Goal: Task Accomplishment & Management: Manage account settings

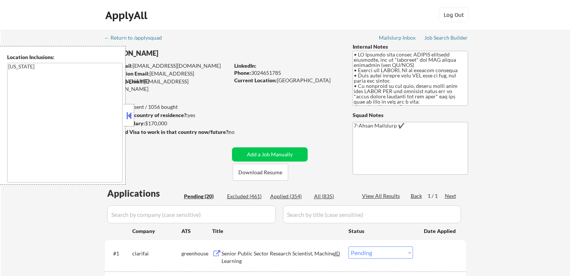
select select ""pending""
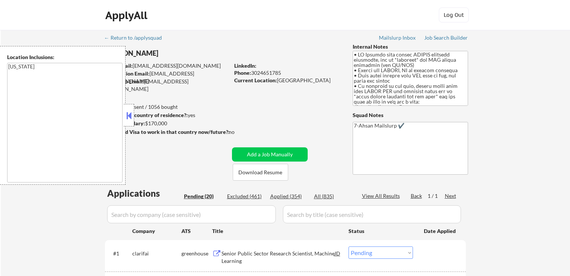
select select ""pending""
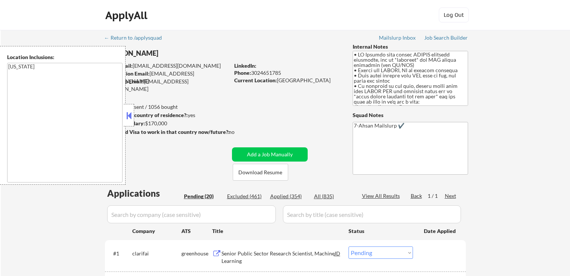
select select ""pending""
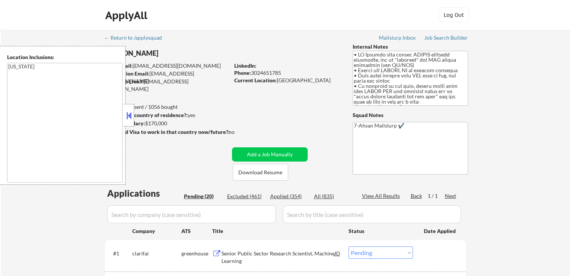
select select ""pending""
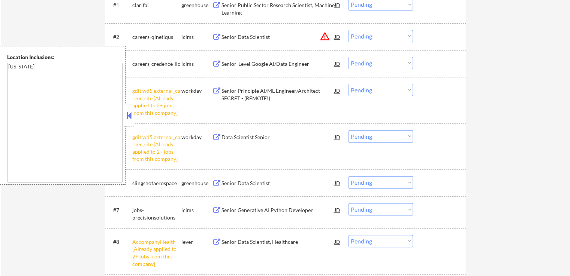
scroll to position [225, 0]
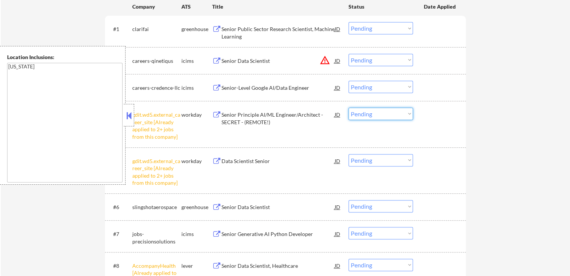
click at [380, 115] on select "Choose an option... Pending Applied Excluded (Questions) Excluded (Expired) Exc…" at bounding box center [380, 114] width 64 height 12
select select ""excluded__other_""
click at [348, 108] on select "Choose an option... Pending Applied Excluded (Questions) Excluded (Expired) Exc…" at bounding box center [380, 114] width 64 height 12
drag, startPoint x: 376, startPoint y: 158, endPoint x: 378, endPoint y: 166, distance: 7.6
click at [376, 158] on select "Choose an option... Pending Applied Excluded (Questions) Excluded (Expired) Exc…" at bounding box center [380, 160] width 64 height 12
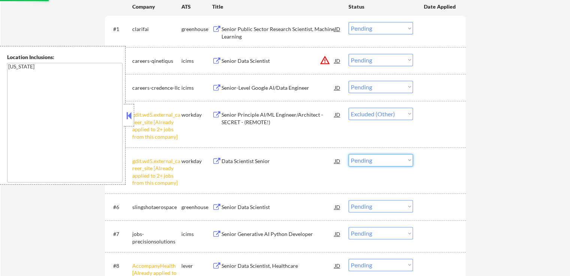
select select ""excluded__other_""
click at [348, 154] on select "Choose an option... Pending Applied Excluded (Questions) Excluded (Expired) Exc…" at bounding box center [380, 160] width 64 height 12
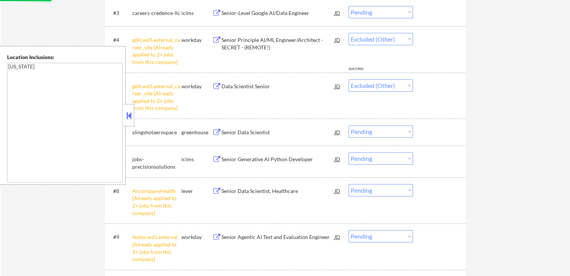
select select ""pending""
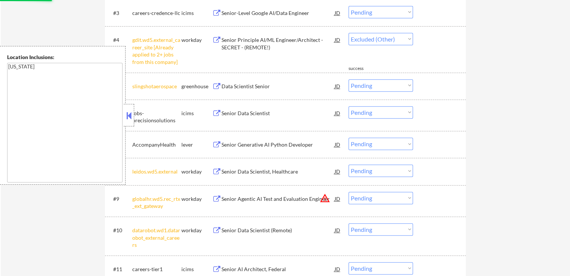
select select ""pending""
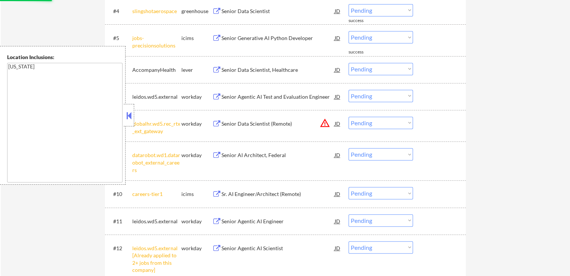
scroll to position [337, 0]
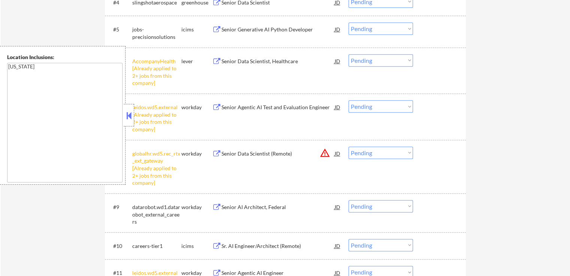
click at [362, 62] on select "Choose an option... Pending Applied Excluded (Questions) Excluded (Expired) Exc…" at bounding box center [380, 60] width 64 height 12
select select ""excluded__other_""
click at [348, 54] on select "Choose an option... Pending Applied Excluded (Questions) Excluded (Expired) Exc…" at bounding box center [380, 60] width 64 height 12
click at [372, 107] on select "Choose an option... Pending Applied Excluded (Questions) Excluded (Expired) Exc…" at bounding box center [380, 106] width 64 height 12
select select ""excluded__other_""
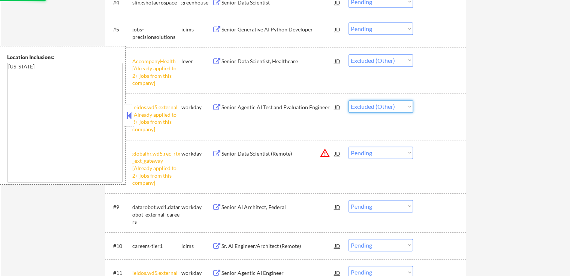
click at [348, 100] on select "Choose an option... Pending Applied Excluded (Questions) Excluded (Expired) Exc…" at bounding box center [380, 106] width 64 height 12
click at [521, 120] on div "← Return to /applysquad Mailslurp Inbox Job Search Builder Saurabh Arora User E…" at bounding box center [285, 155] width 569 height 925
select select ""pending""
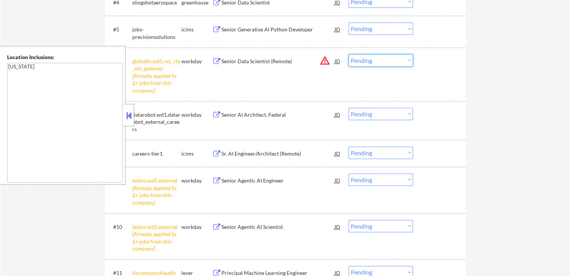
click at [368, 60] on select "Choose an option... Pending Applied Excluded (Questions) Excluded (Expired) Exc…" at bounding box center [380, 60] width 64 height 12
click at [348, 54] on select "Choose an option... Pending Applied Excluded (Questions) Excluded (Expired) Exc…" at bounding box center [380, 60] width 64 height 12
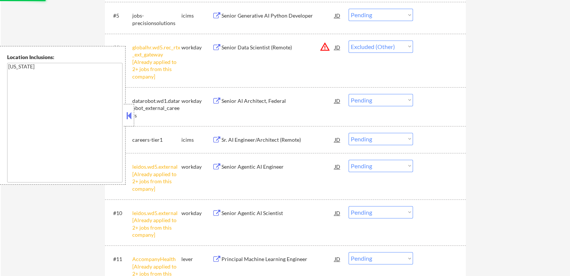
scroll to position [375, 0]
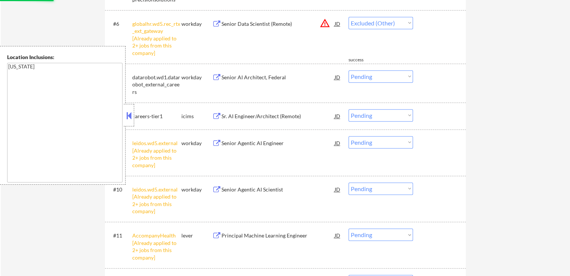
select select ""pending""
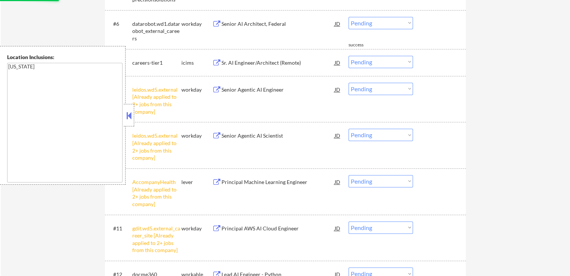
drag, startPoint x: 373, startPoint y: 85, endPoint x: 373, endPoint y: 93, distance: 7.1
click at [373, 86] on select "Choose an option... Pending Applied Excluded (Questions) Excluded (Expired) Exc…" at bounding box center [380, 89] width 64 height 12
select select ""excluded__other_""
click at [348, 83] on select "Choose an option... Pending Applied Excluded (Questions) Excluded (Expired) Exc…" at bounding box center [380, 89] width 64 height 12
click at [373, 136] on select "Choose an option... Pending Applied Excluded (Questions) Excluded (Expired) Exc…" at bounding box center [380, 135] width 64 height 12
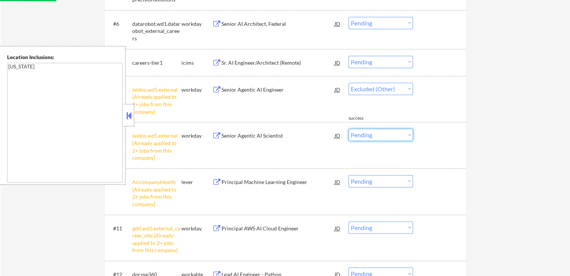
select select ""excluded__other_""
click at [348, 129] on select "Choose an option... Pending Applied Excluded (Questions) Excluded (Expired) Exc…" at bounding box center [380, 135] width 64 height 12
click at [515, 139] on div "← Return to /applysquad Mailslurp Inbox Job Search Builder Saurabh Arora User E…" at bounding box center [285, 44] width 569 height 779
select select ""pending""
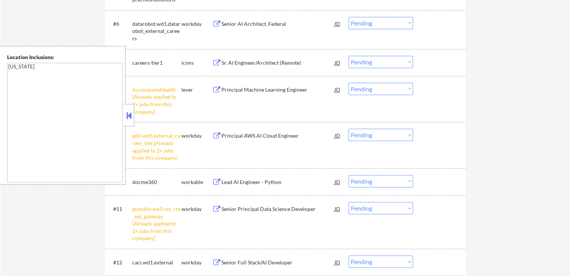
click at [378, 91] on select "Choose an option... Pending Applied Excluded (Questions) Excluded (Expired) Exc…" at bounding box center [380, 89] width 64 height 12
select select ""excluded__other_""
click at [348, 83] on select "Choose an option... Pending Applied Excluded (Questions) Excluded (Expired) Exc…" at bounding box center [380, 89] width 64 height 12
click at [368, 138] on select "Choose an option... Pending Applied Excluded (Questions) Excluded (Expired) Exc…" at bounding box center [380, 135] width 64 height 12
select select ""excluded__other_""
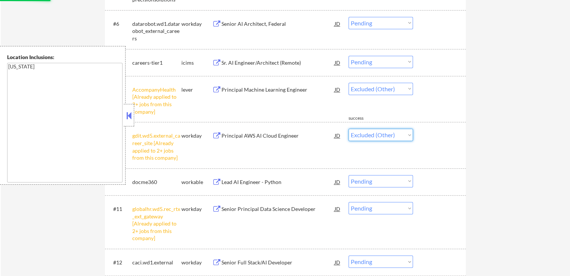
click at [348, 129] on select "Choose an option... Pending Applied Excluded (Questions) Excluded (Expired) Exc…" at bounding box center [380, 135] width 64 height 12
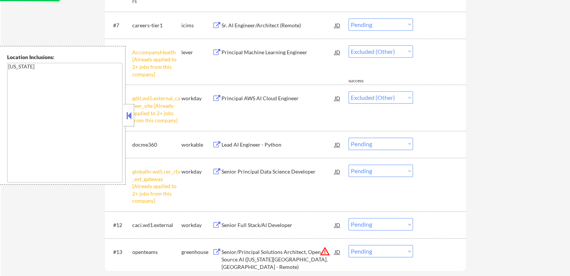
select select ""pending""
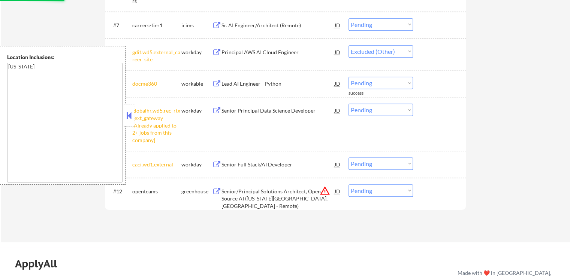
select select ""pending""
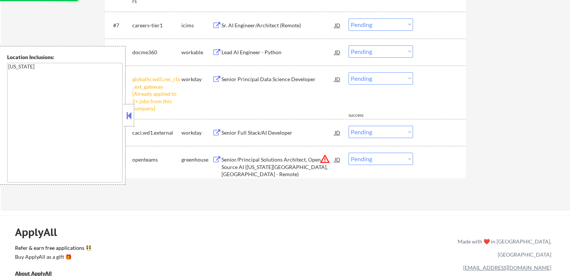
click at [375, 82] on select "Choose an option... Pending Applied Excluded (Questions) Excluded (Expired) Exc…" at bounding box center [380, 78] width 64 height 12
click at [348, 72] on select "Choose an option... Pending Applied Excluded (Questions) Excluded (Expired) Exc…" at bounding box center [380, 78] width 64 height 12
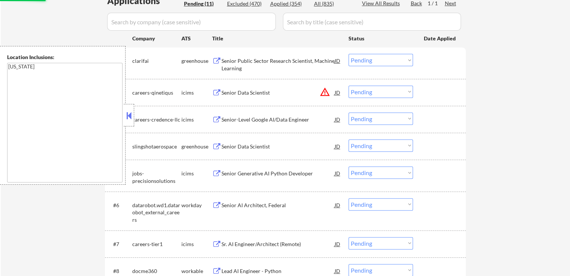
scroll to position [150, 0]
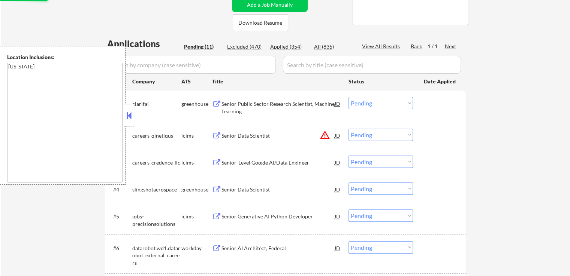
select select ""pending""
click at [128, 111] on button at bounding box center [129, 115] width 8 height 11
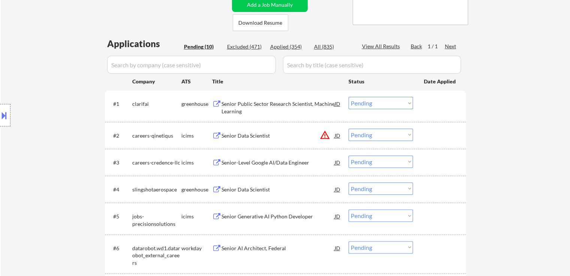
click at [514, 134] on div "← Return to /applysquad Mailslurp Inbox Job Search Builder Saurabh Arora User E…" at bounding box center [285, 149] width 569 height 539
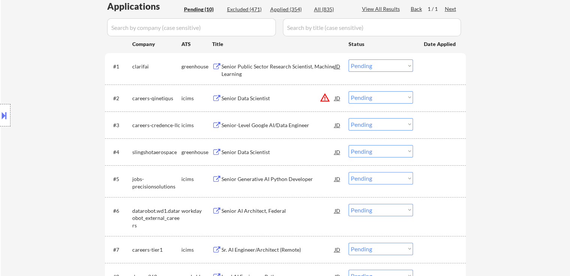
click at [282, 69] on div "Senior Public Sector Research Scientist, Machine Learning" at bounding box center [277, 70] width 113 height 15
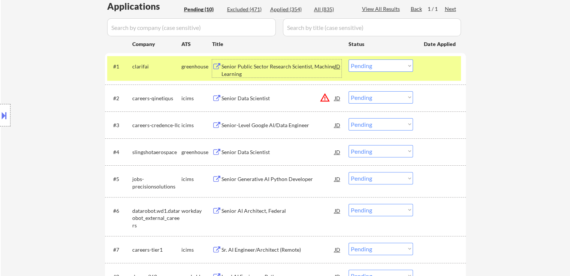
click at [261, 104] on div "Senior Data Scientist" at bounding box center [277, 97] width 113 height 13
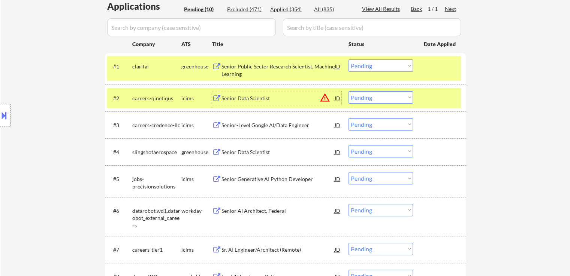
drag, startPoint x: 376, startPoint y: 64, endPoint x: 378, endPoint y: 71, distance: 7.4
click at [376, 64] on select "Choose an option... Pending Applied Excluded (Questions) Excluded (Expired) Exc…" at bounding box center [380, 66] width 64 height 12
click at [348, 60] on select "Choose an option... Pending Applied Excluded (Questions) Excluded (Expired) Exc…" at bounding box center [380, 66] width 64 height 12
click at [293, 130] on div "Senior-Level Google AI/Data Engineer" at bounding box center [277, 124] width 113 height 13
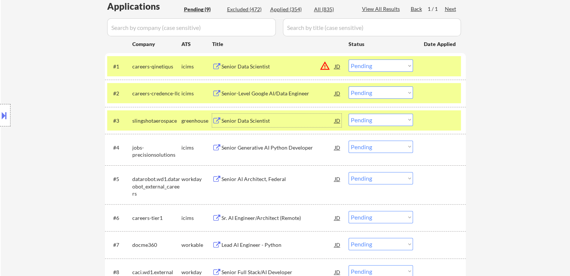
drag, startPoint x: 381, startPoint y: 66, endPoint x: 382, endPoint y: 70, distance: 3.9
click at [381, 66] on select "Choose an option... Pending Applied Excluded (Questions) Excluded (Expired) Exc…" at bounding box center [380, 66] width 64 height 12
select select ""excluded__location_""
click at [348, 60] on select "Choose an option... Pending Applied Excluded (Questions) Excluded (Expired) Exc…" at bounding box center [380, 66] width 64 height 12
click at [371, 96] on select "Choose an option... Pending Applied Excluded (Questions) Excluded (Expired) Exc…" at bounding box center [380, 93] width 64 height 12
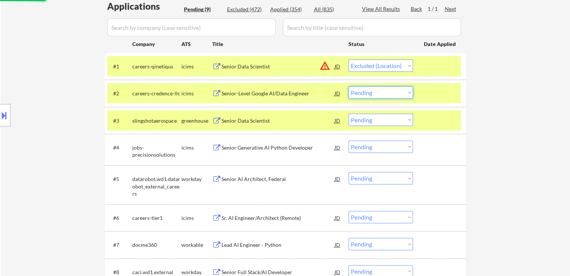
select select ""excluded__expired_""
click at [348, 87] on select "Choose an option... Pending Applied Excluded (Questions) Excluded (Expired) Exc…" at bounding box center [380, 93] width 64 height 12
click at [497, 100] on div "← Return to /applysquad Mailslurp Inbox Job Search Builder Saurabh Arora User E…" at bounding box center [285, 97] width 569 height 508
select select ""pending""
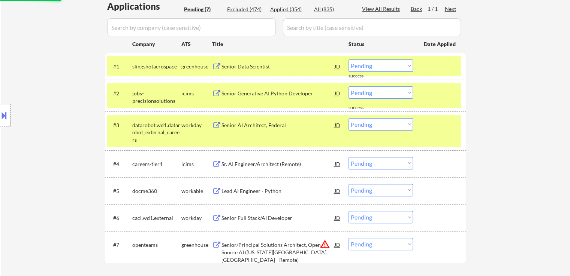
click at [268, 66] on div "Senior Data Scientist" at bounding box center [277, 66] width 113 height 7
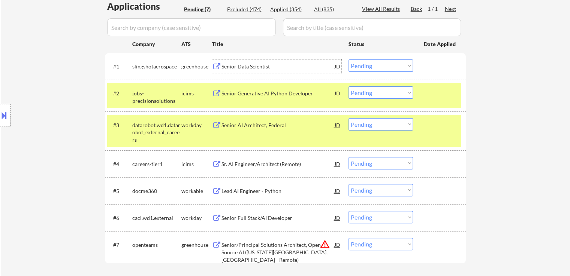
click at [280, 93] on div "Senior Generative AI Python Developer" at bounding box center [277, 93] width 113 height 7
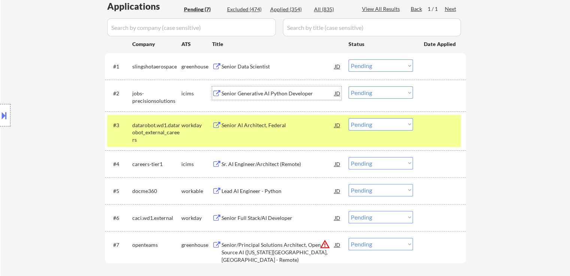
drag, startPoint x: 380, startPoint y: 66, endPoint x: 381, endPoint y: 71, distance: 4.9
click at [380, 66] on select "Choose an option... Pending Applied Excluded (Questions) Excluded (Expired) Exc…" at bounding box center [380, 66] width 64 height 12
select select ""excluded__expired_""
click at [348, 60] on select "Choose an option... Pending Applied Excluded (Questions) Excluded (Expired) Exc…" at bounding box center [380, 66] width 64 height 12
click at [377, 92] on select "Choose an option... Pending Applied Excluded (Questions) Excluded (Expired) Exc…" at bounding box center [380, 93] width 64 height 12
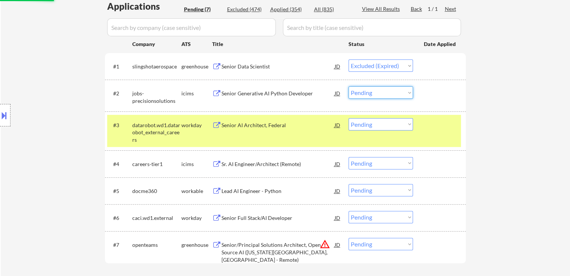
select select ""excluded__expired_""
click at [348, 87] on select "Choose an option... Pending Applied Excluded (Questions) Excluded (Expired) Exc…" at bounding box center [380, 93] width 64 height 12
select select ""pending""
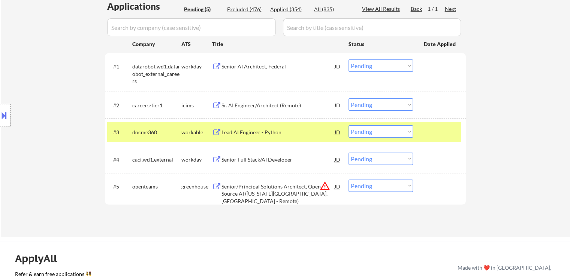
click at [285, 66] on div "Senior AI Architect, Federal" at bounding box center [277, 66] width 113 height 7
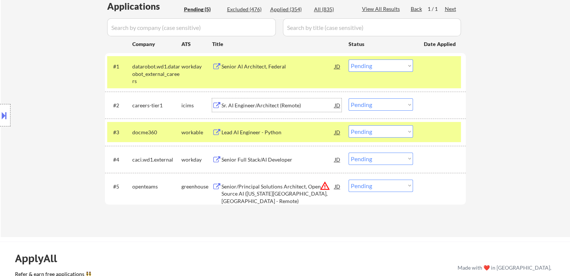
click at [289, 102] on div "Sr. AI Engineer/Architect (Remote)" at bounding box center [277, 105] width 113 height 7
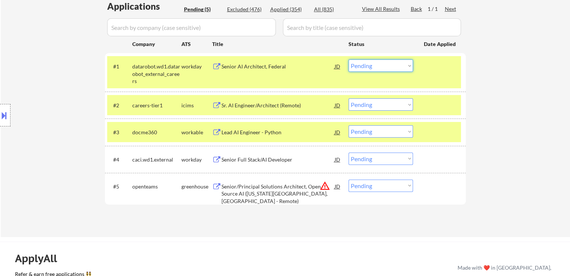
click at [382, 64] on select "Choose an option... Pending Applied Excluded (Questions) Excluded (Expired) Exc…" at bounding box center [380, 66] width 64 height 12
click at [348, 60] on select "Choose an option... Pending Applied Excluded (Questions) Excluded (Expired) Exc…" at bounding box center [380, 66] width 64 height 12
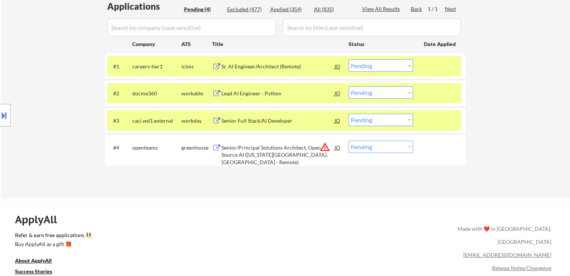
click at [272, 99] on div "Lead AI Engineer - Python" at bounding box center [277, 93] width 113 height 13
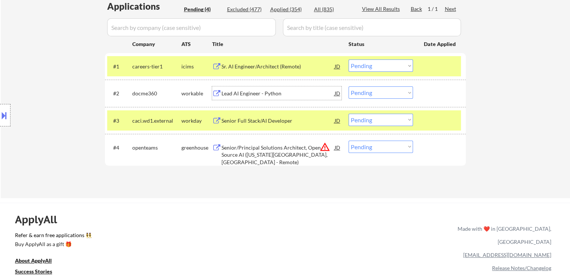
drag, startPoint x: 359, startPoint y: 69, endPoint x: 366, endPoint y: 71, distance: 7.0
click at [359, 69] on select "Choose an option... Pending Applied Excluded (Questions) Excluded (Expired) Exc…" at bounding box center [380, 66] width 64 height 12
click at [348, 60] on select "Choose an option... Pending Applied Excluded (Questions) Excluded (Expired) Exc…" at bounding box center [380, 66] width 64 height 12
click at [279, 120] on div "Senior Full Stack/AI Developer" at bounding box center [277, 120] width 113 height 7
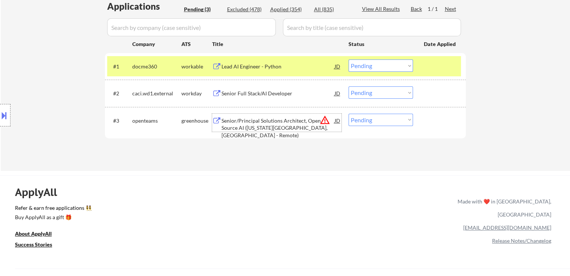
drag, startPoint x: 369, startPoint y: 66, endPoint x: 373, endPoint y: 71, distance: 6.4
click at [369, 66] on select "Choose an option... Pending Applied Excluded (Questions) Excluded (Expired) Exc…" at bounding box center [380, 66] width 64 height 12
click at [348, 60] on select "Choose an option... Pending Applied Excluded (Questions) Excluded (Expired) Exc…" at bounding box center [380, 66] width 64 height 12
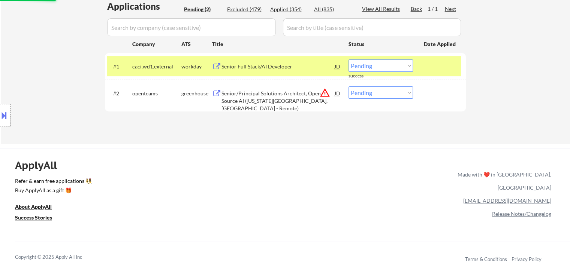
click at [375, 68] on select "Choose an option... Pending Applied Excluded (Questions) Excluded (Expired) Exc…" at bounding box center [380, 66] width 64 height 12
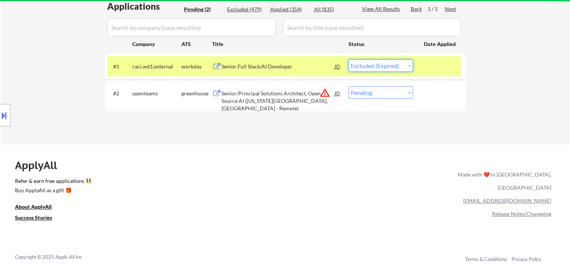
click at [348, 60] on select "Choose an option... Pending Applied Excluded (Questions) Excluded (Expired) Exc…" at bounding box center [380, 66] width 64 height 12
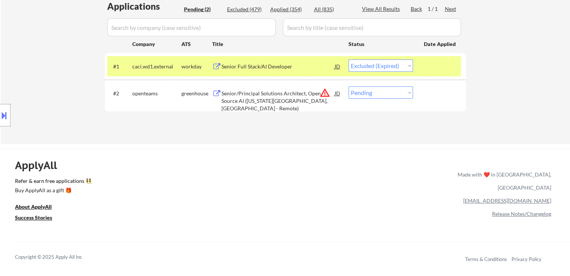
click at [291, 95] on div "Senior/Principal Solutions Architect, Open Source AI (Colorado Springs, CO - Re…" at bounding box center [277, 101] width 113 height 22
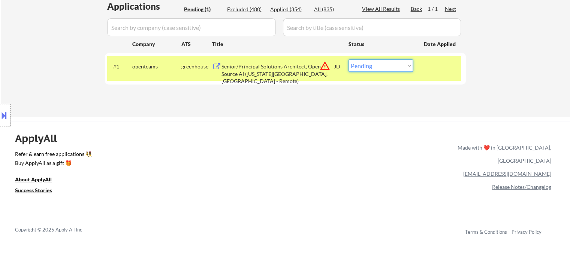
click at [362, 61] on select "Choose an option... Pending Applied Excluded (Questions) Excluded (Expired) Exc…" at bounding box center [380, 66] width 64 height 12
select select ""excluded__location_""
click at [348, 60] on select "Choose an option... Pending Applied Excluded (Questions) Excluded (Expired) Exc…" at bounding box center [380, 66] width 64 height 12
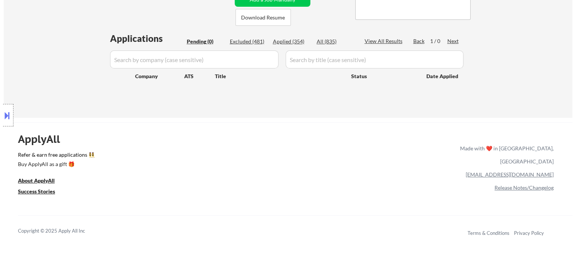
scroll to position [112, 0]
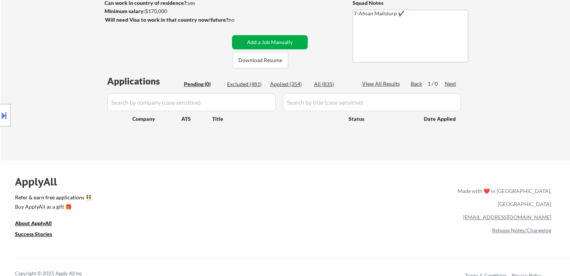
click at [263, 38] on button "Add a Job Manually" at bounding box center [270, 42] width 76 height 14
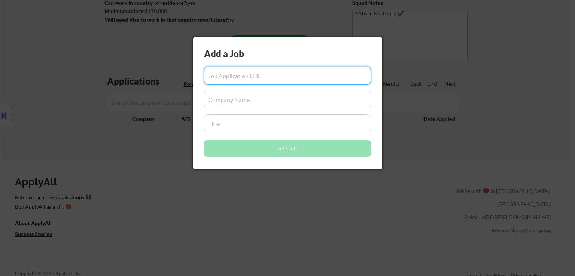
click at [249, 74] on input "input" at bounding box center [287, 76] width 167 height 18
paste input "https://dawsonohana.hrmdirect.com/employment/view.php?req=3529975"
type input "https://dawsonohana.hrmdirect.com/employment/view.php?req=3529975"
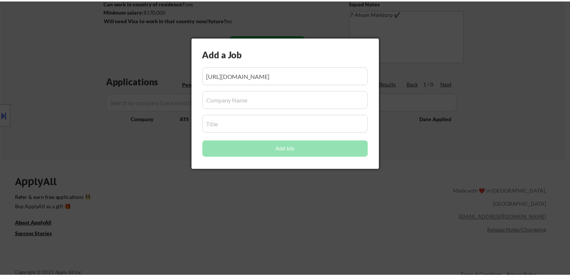
scroll to position [0, 0]
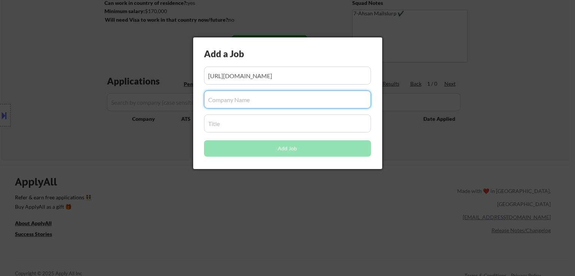
click at [231, 96] on input "input" at bounding box center [287, 100] width 167 height 18
paste input "Senior Data Scientist/AI/Secret Clearance"
type input "Senior Data Scientist/AI/Secret Clearance"
click at [226, 123] on input "input" at bounding box center [287, 124] width 167 height 18
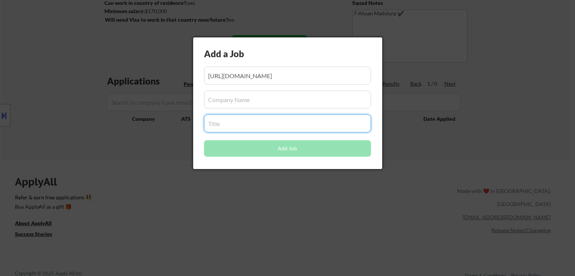
paste input "Senior Data Scientist/AI/Secret Clearance"
type input "Senior Data Scientist/AI/Secret Clearance"
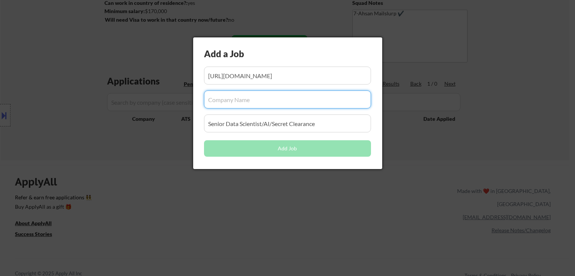
click at [229, 103] on input "input" at bounding box center [287, 100] width 167 height 18
paste input "dawsonohana"
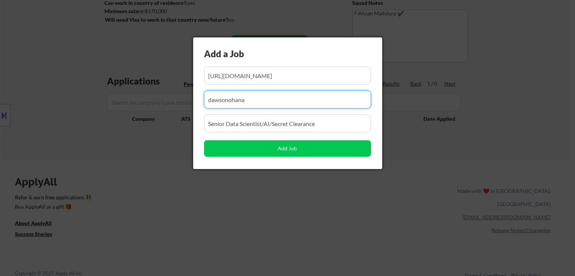
click at [254, 96] on input "input" at bounding box center [287, 100] width 167 height 18
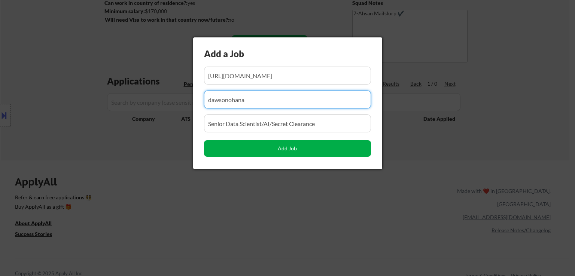
type input "dawsonohana"
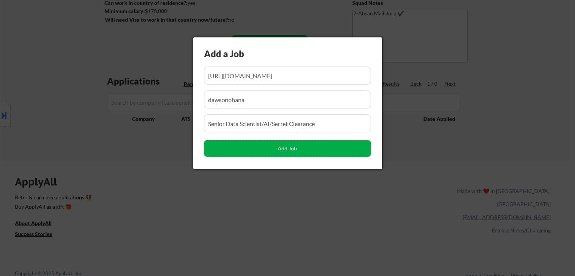
click at [288, 147] on button "Add Job" at bounding box center [287, 148] width 167 height 16
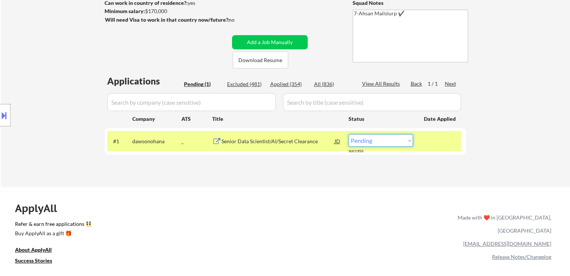
click at [369, 141] on select "Choose an option... Pending Applied Excluded (Questions) Excluded (Expired) Exc…" at bounding box center [380, 140] width 64 height 12
select select ""applied""
click at [348, 134] on select "Choose an option... Pending Applied Excluded (Questions) Excluded (Expired) Exc…" at bounding box center [380, 140] width 64 height 12
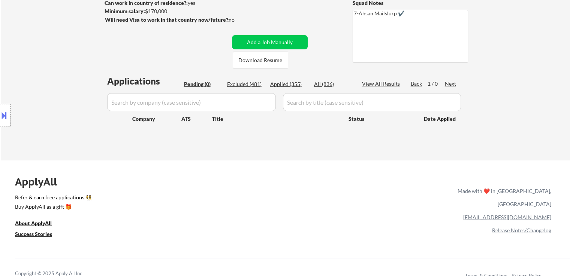
click at [288, 84] on div "Applied (355)" at bounding box center [288, 84] width 37 height 7
select select ""applied""
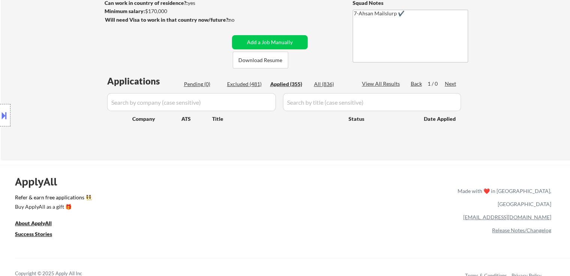
select select ""applied""
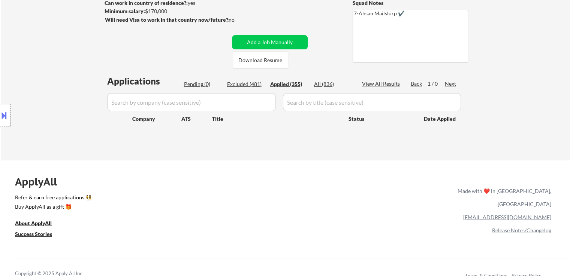
select select ""applied""
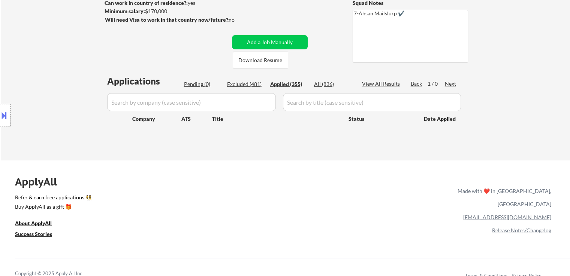
select select ""applied""
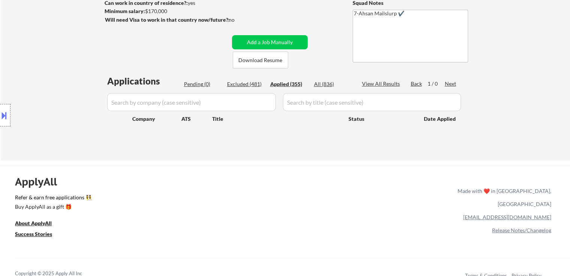
select select ""applied""
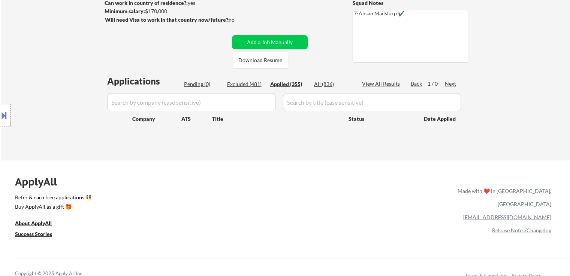
select select ""applied""
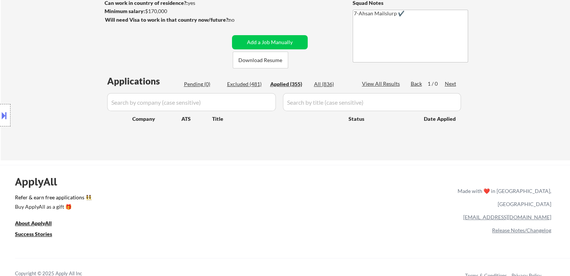
select select ""applied""
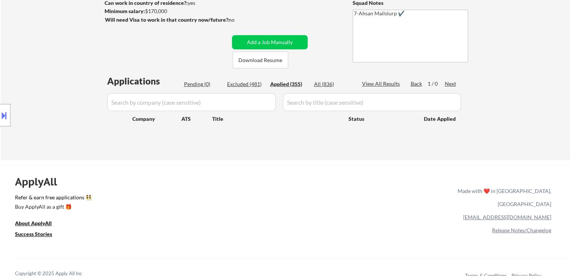
select select ""applied""
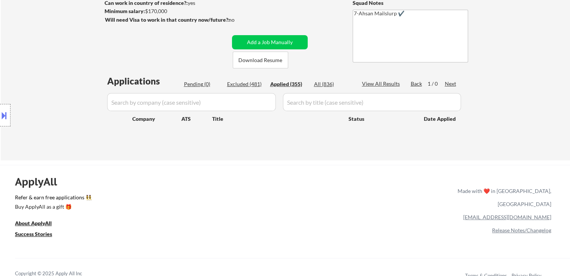
select select ""applied""
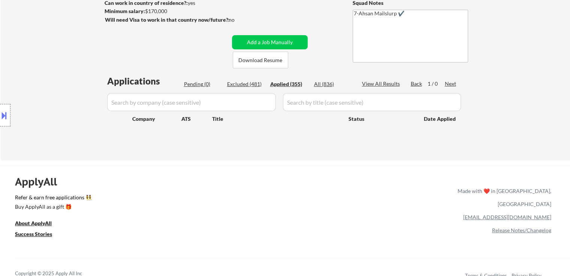
select select ""applied""
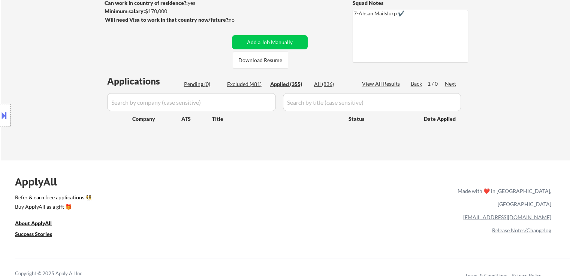
select select ""applied""
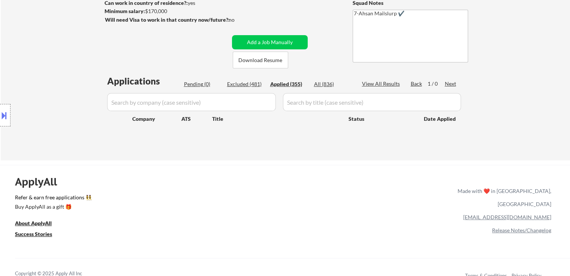
select select ""applied""
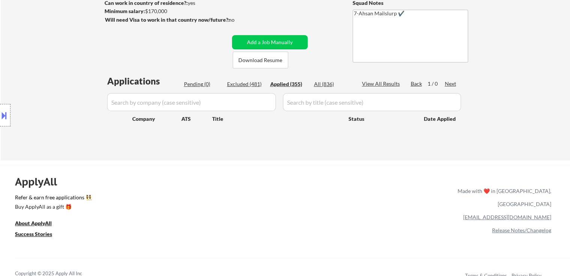
select select ""applied""
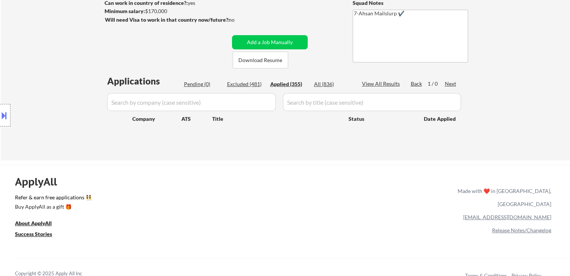
select select ""applied""
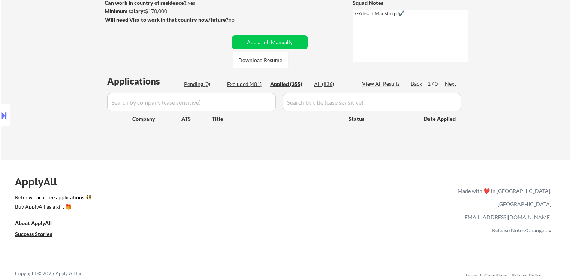
select select ""applied""
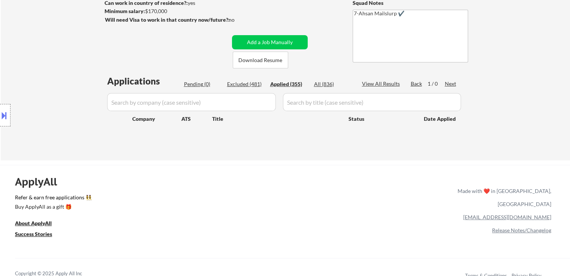
select select ""applied""
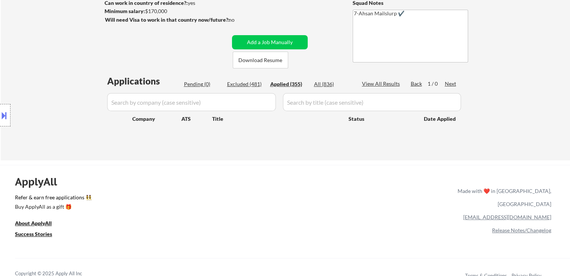
select select ""applied""
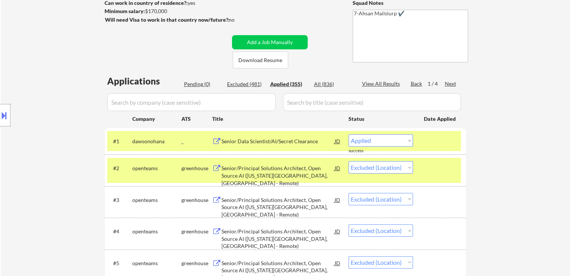
select select ""applied""
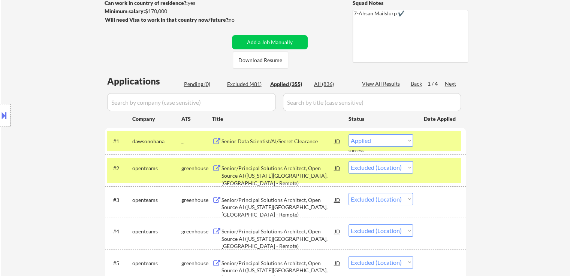
select select ""applied""
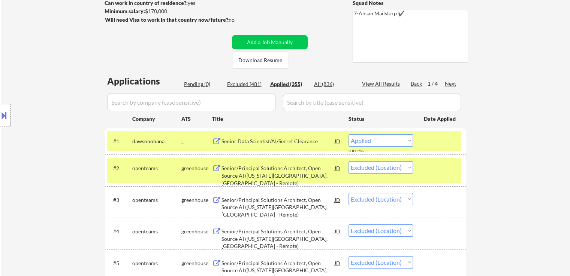
select select ""applied""
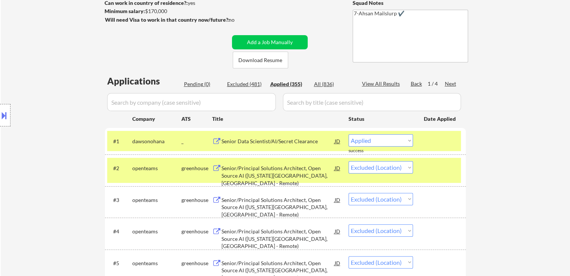
select select ""applied""
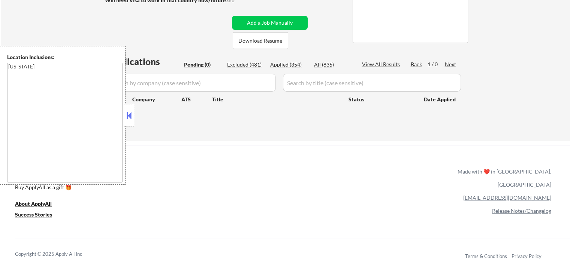
scroll to position [150, 0]
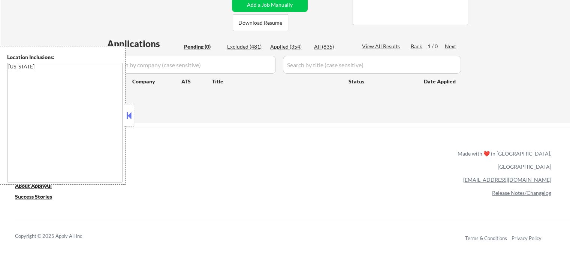
click at [325, 46] on div "All (835)" at bounding box center [332, 46] width 37 height 7
select select ""applied""
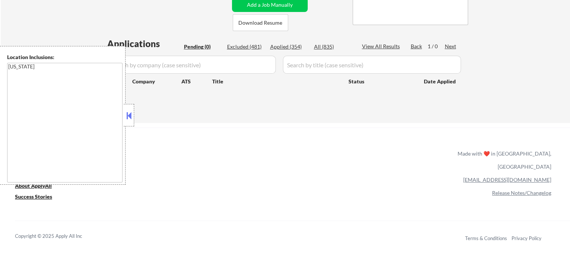
select select ""applied""
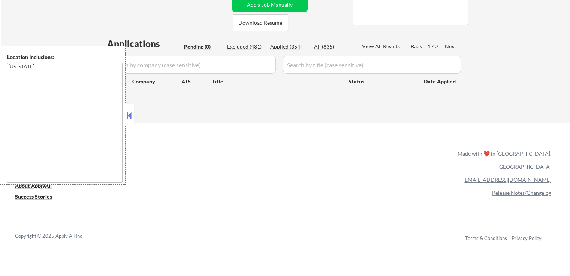
select select ""applied""
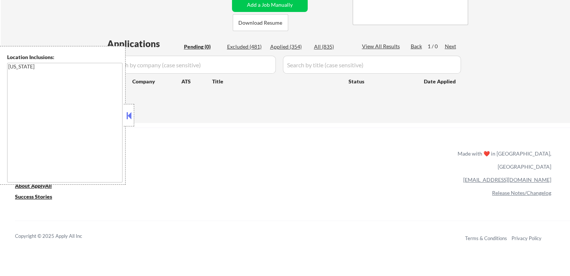
select select ""applied""
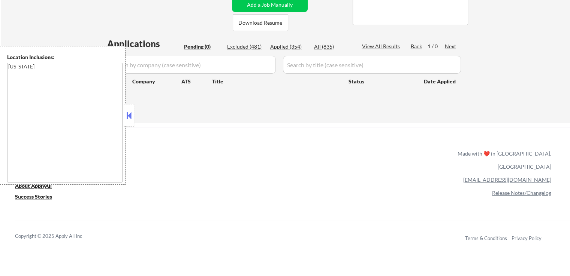
select select ""applied""
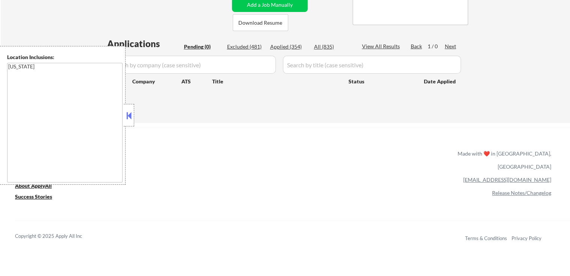
select select ""applied""
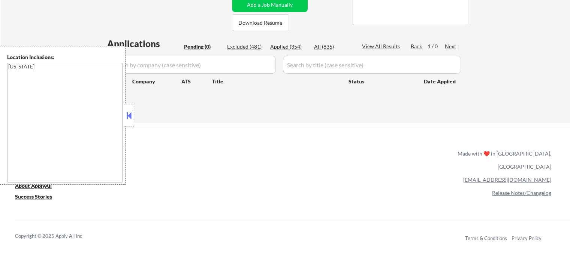
select select ""applied""
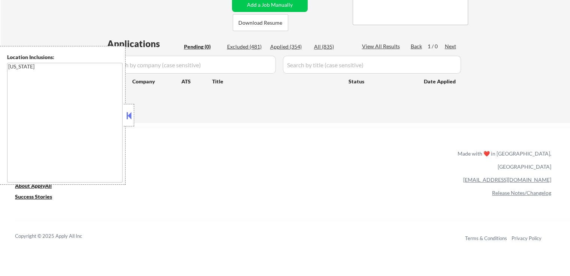
select select ""applied""
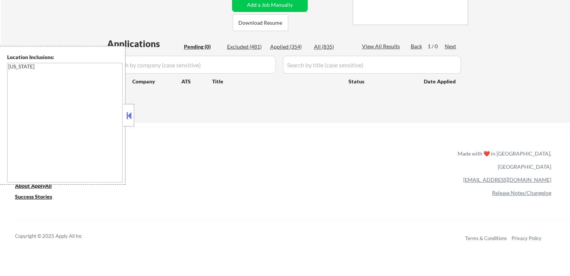
select select ""applied""
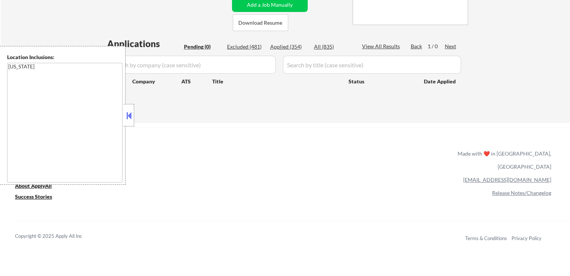
select select ""applied""
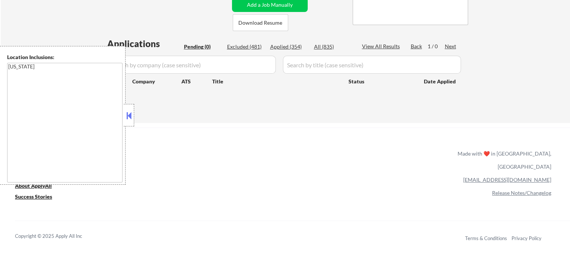
select select ""applied""
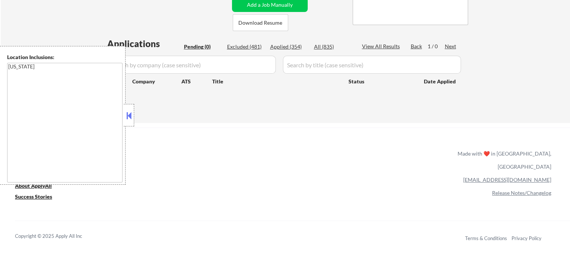
select select ""applied""
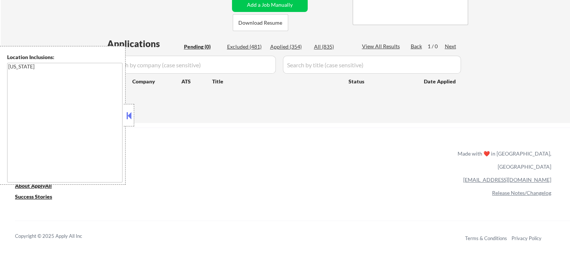
select select ""applied""
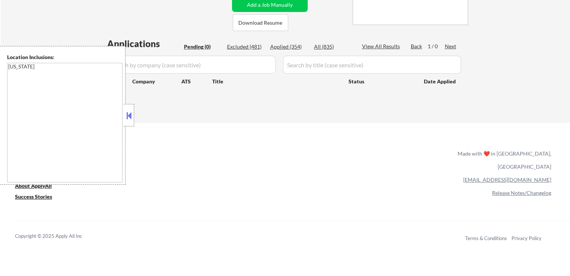
select select ""applied""
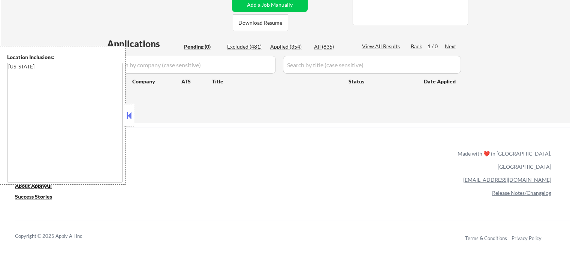
select select ""applied""
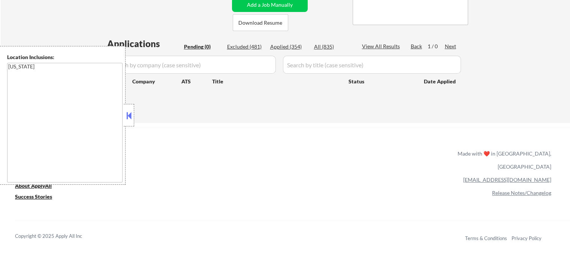
select select ""applied""
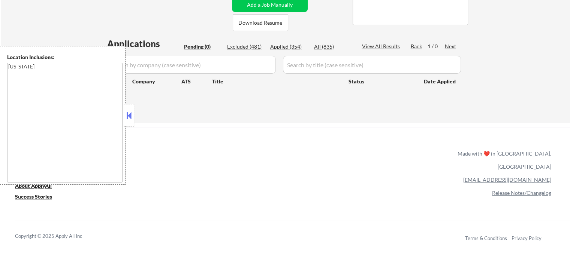
select select ""applied""
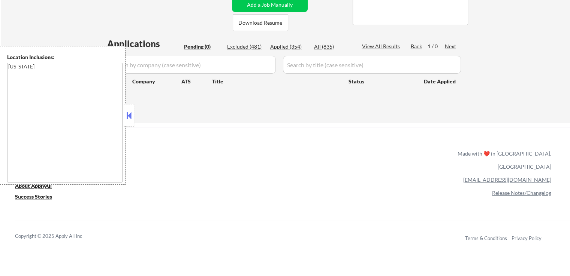
select select ""applied""
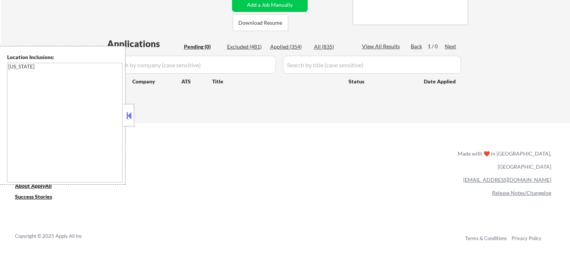
select select ""applied""
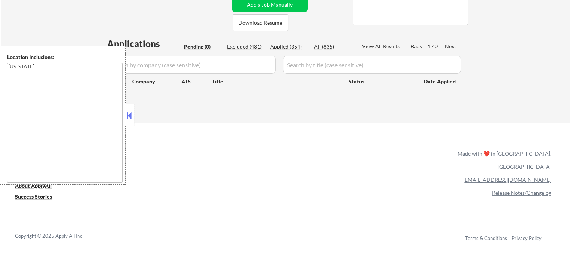
select select ""applied""
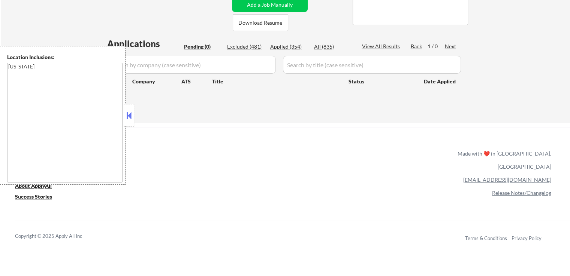
select select ""applied""
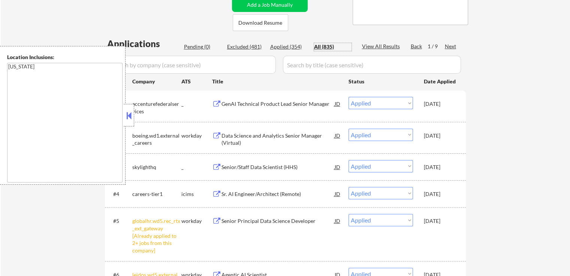
click at [181, 64] on input "input" at bounding box center [191, 65] width 169 height 18
paste input "dawsonohana"
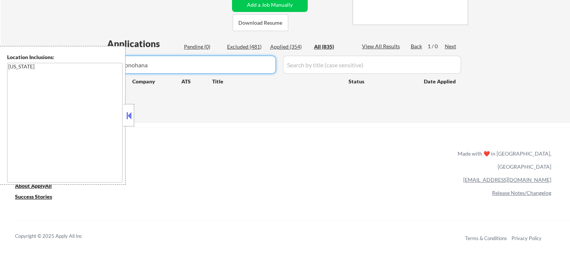
type input "dawsonohana"
select select ""applied""
